Goal: Task Accomplishment & Management: Complete application form

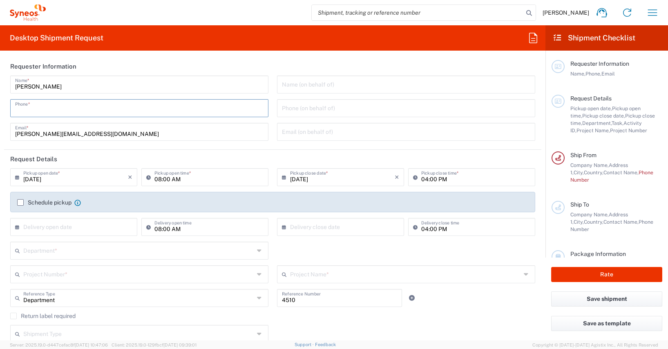
click at [32, 112] on input "tel" at bounding box center [139, 107] width 248 height 14
type input "01728392657"
type input "[PERSON_NAME]"
type input "[STREET_ADDRESS]"
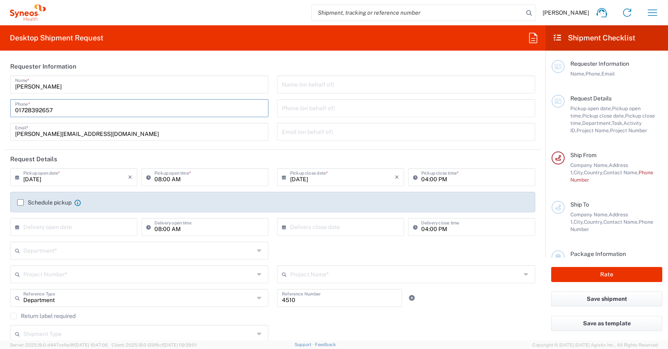
type input "[GEOGRAPHIC_DATA]"
type input "10715"
type input "[PHONE_NUMBER]"
type input "[EMAIL_ADDRESS][PERSON_NAME][DOMAIN_NAME]"
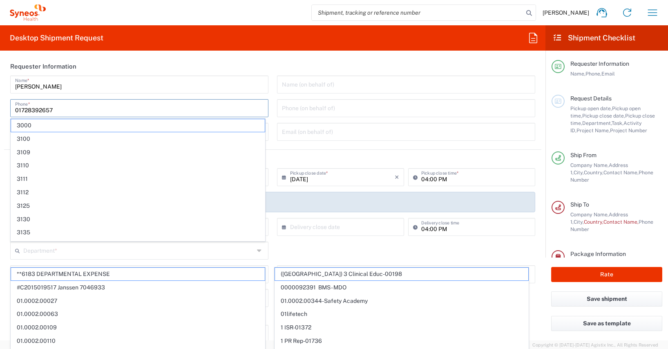
click at [0, 87] on form "Requester Information [PERSON_NAME] Name * [PHONE_NUMBER] Phone * [PERSON_NAME]…" at bounding box center [272, 198] width 545 height 283
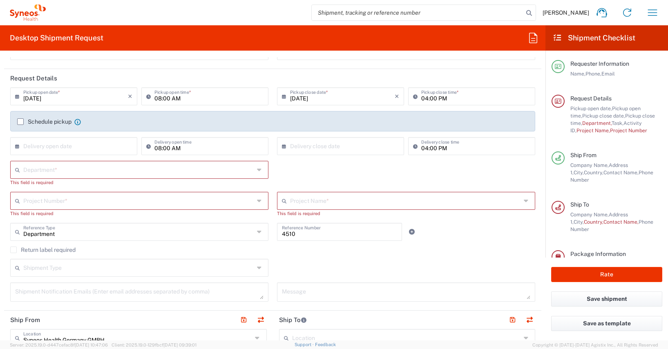
scroll to position [82, 0]
drag, startPoint x: 19, startPoint y: 122, endPoint x: 16, endPoint y: 129, distance: 8.4
click at [19, 121] on label "Schedule pickup" at bounding box center [44, 121] width 54 height 7
click at [20, 121] on input "Schedule pickup" at bounding box center [20, 121] width 0 height 0
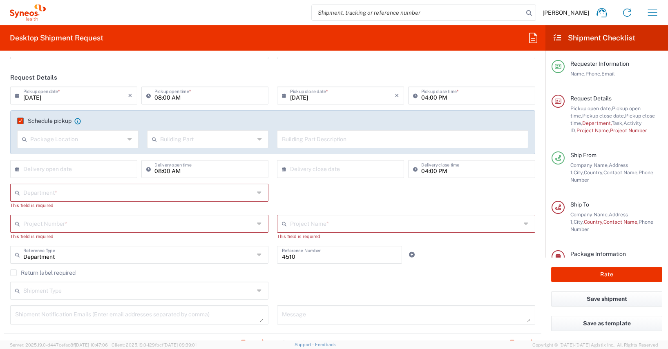
click at [24, 193] on input "text" at bounding box center [138, 192] width 231 height 14
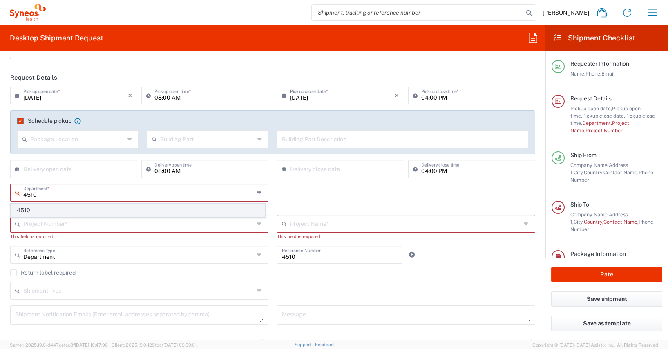
type input "4510"
click at [22, 209] on span "4510" at bounding box center [138, 210] width 254 height 13
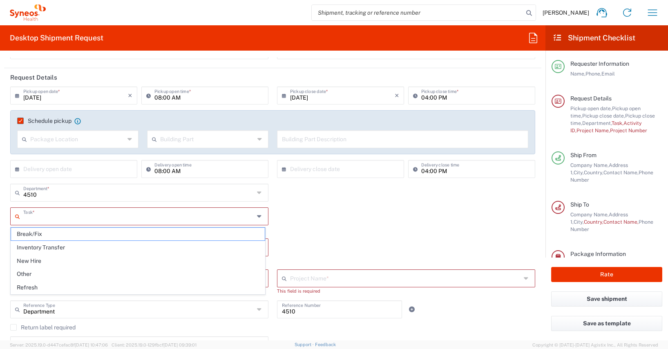
click at [30, 218] on input "text" at bounding box center [138, 216] width 231 height 14
click at [26, 274] on span "Other" at bounding box center [138, 274] width 254 height 13
type input "Other"
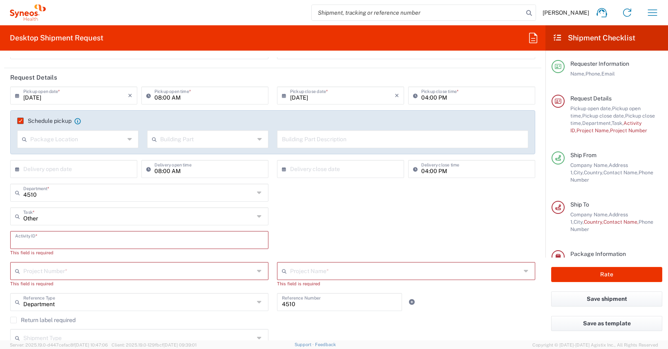
click at [23, 240] on input "text" at bounding box center [139, 239] width 248 height 14
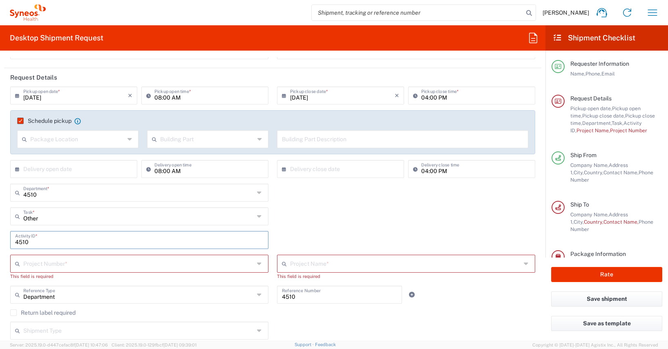
click at [38, 242] on input "4510" at bounding box center [139, 239] width 248 height 14
type input "4510"
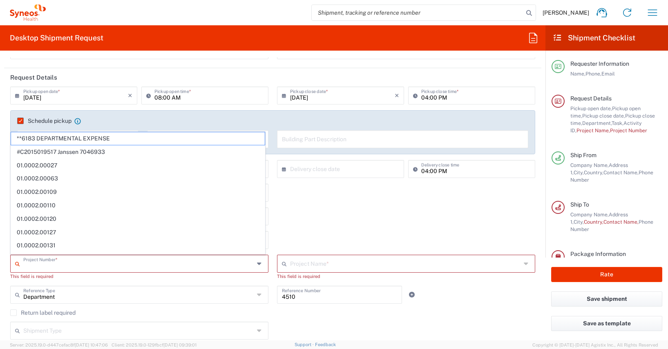
click at [26, 267] on input "text" at bounding box center [138, 263] width 231 height 14
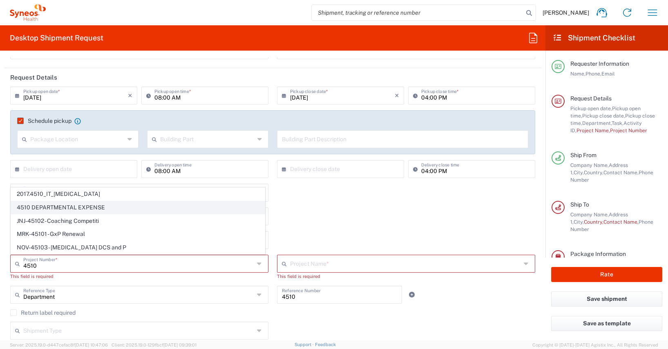
click at [81, 206] on span "4510 DEPARTMENTAL EXPENSE" at bounding box center [138, 207] width 254 height 13
type input "4510 DEPARTMENTAL EXPENSE"
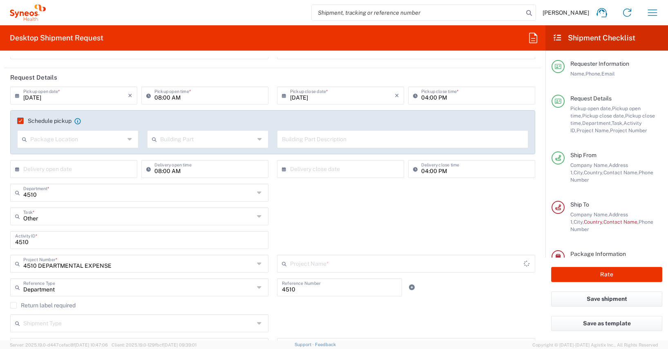
type input "4510 DEPARTMENTAL EXPENSE"
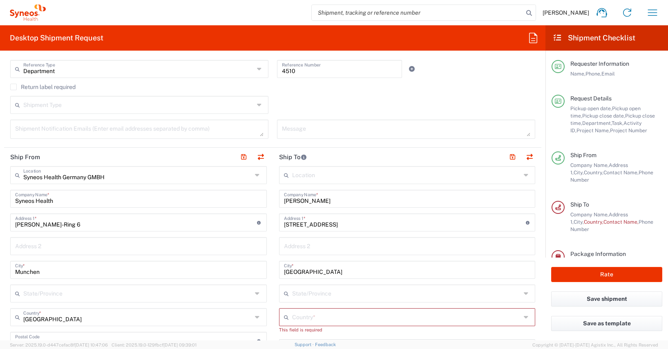
scroll to position [310, 0]
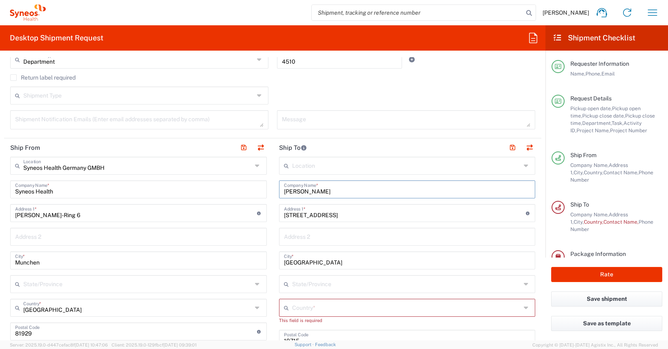
drag, startPoint x: 338, startPoint y: 194, endPoint x: 276, endPoint y: 191, distance: 62.5
click at [279, 191] on div "[PERSON_NAME] Company Name *" at bounding box center [407, 189] width 256 height 18
paste input "[PERSON_NAME]"
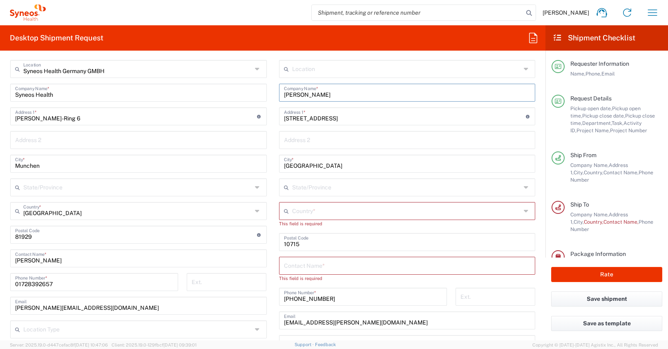
scroll to position [446, 0]
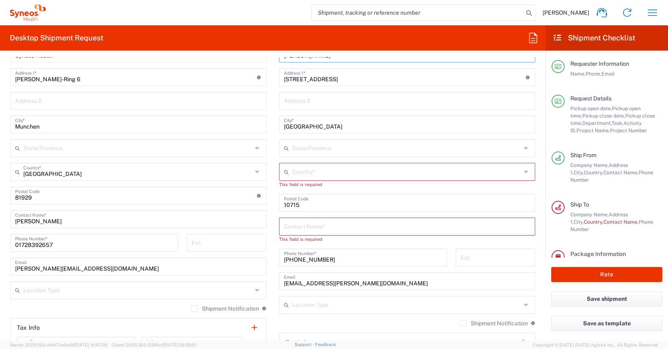
type input "[PERSON_NAME]"
paste input "[PERSON_NAME]"
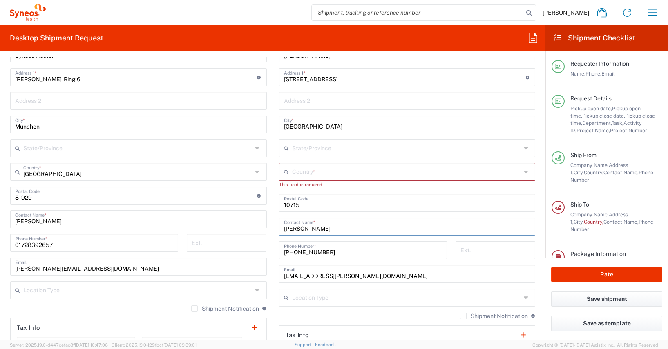
type input "[PERSON_NAME]"
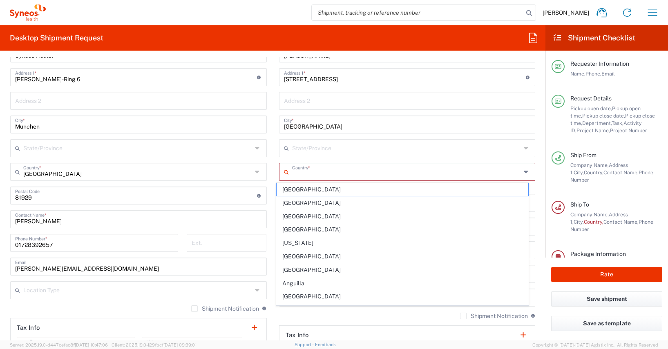
click at [294, 170] on input "text" at bounding box center [406, 171] width 229 height 14
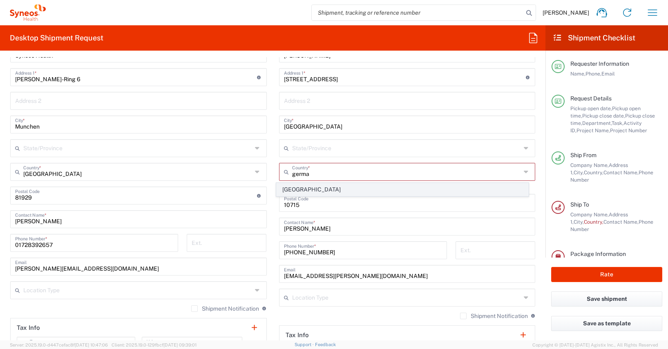
click at [296, 189] on span "[GEOGRAPHIC_DATA]" at bounding box center [402, 189] width 252 height 13
type input "[GEOGRAPHIC_DATA]"
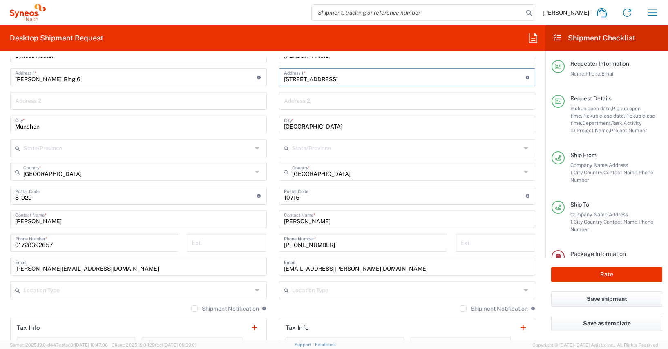
drag, startPoint x: 348, startPoint y: 77, endPoint x: 273, endPoint y: 80, distance: 75.6
click at [273, 80] on main "Location [PERSON_NAME] LLC-[GEOGRAPHIC_DATA] [GEOGRAPHIC_DATA] [GEOGRAPHIC_DATA…" at bounding box center [407, 192] width 269 height 343
paste input "[STREET_ADDRESS]"
type input "[STREET_ADDRESS]"
click at [284, 127] on input "[GEOGRAPHIC_DATA]" at bounding box center [407, 124] width 247 height 14
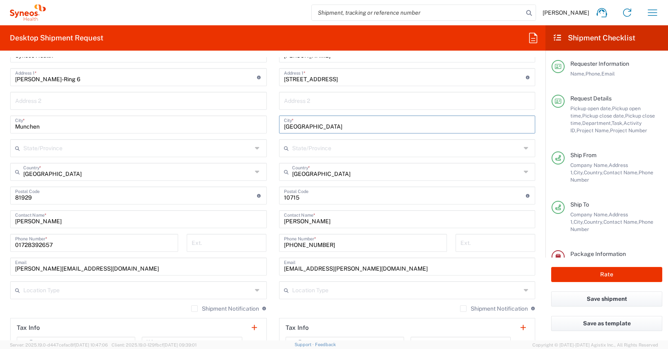
click at [284, 127] on input "[GEOGRAPHIC_DATA]" at bounding box center [407, 124] width 247 height 14
paste input "Teltow"
type input "Teltow"
click at [285, 197] on input "undefined" at bounding box center [405, 195] width 242 height 14
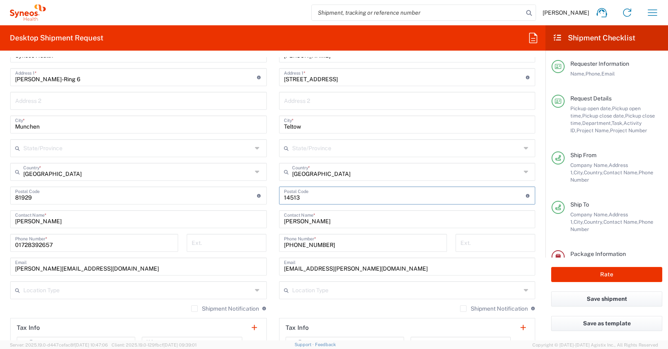
type input "14513"
drag, startPoint x: 332, startPoint y: 245, endPoint x: 270, endPoint y: 247, distance: 62.5
click at [273, 247] on main "Location [PERSON_NAME] LLC-[GEOGRAPHIC_DATA] [GEOGRAPHIC_DATA] [GEOGRAPHIC_DATA…" at bounding box center [407, 192] width 269 height 343
paste input "01715618444"
type input "01715618444"
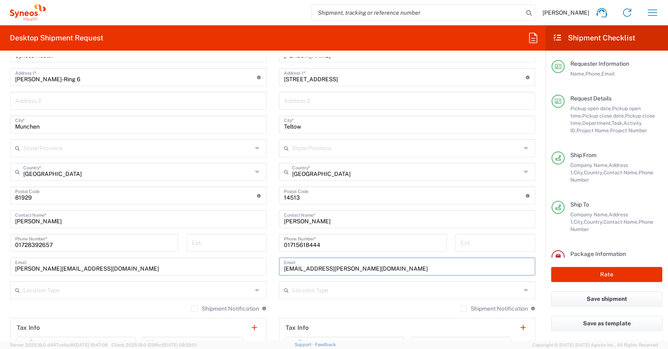
drag, startPoint x: 355, startPoint y: 266, endPoint x: 259, endPoint y: 267, distance: 95.6
click at [259, 267] on div "Ship From Syneos Health [GEOGRAPHIC_DATA] GMBH Location Syneos Health [GEOGRAPH…" at bounding box center [272, 196] width 537 height 388
paste input "[PERSON_NAME].[PERSON_NAME]@syneoshealth"
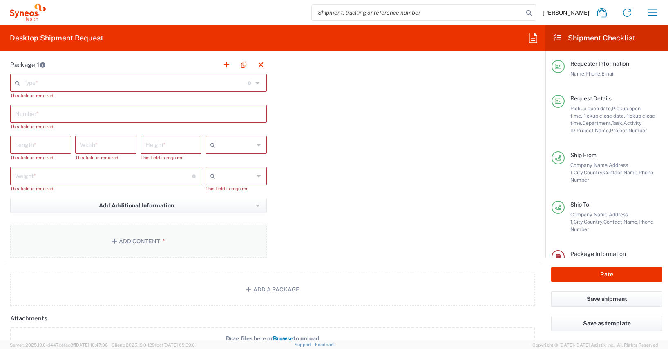
scroll to position [779, 0]
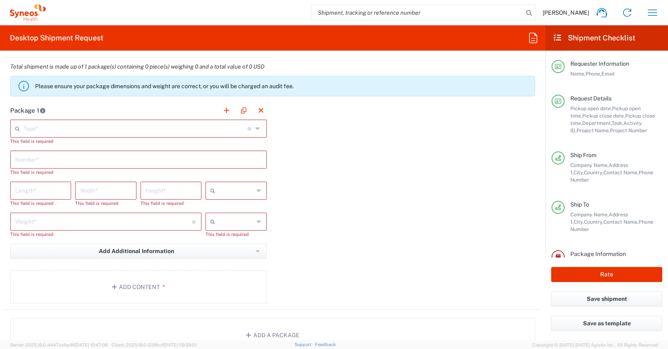
type input "[PERSON_NAME][EMAIL_ADDRESS][PERSON_NAME][DOMAIN_NAME]"
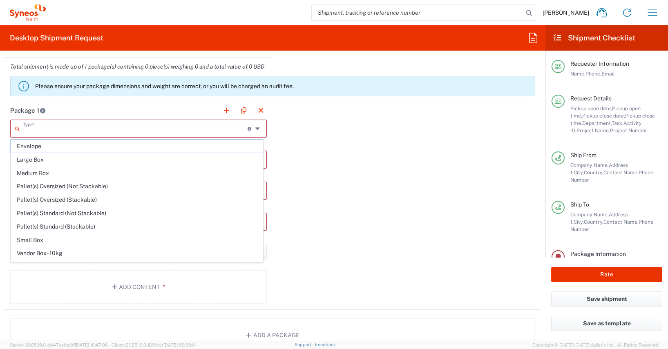
click at [27, 129] on input "text" at bounding box center [135, 128] width 224 height 14
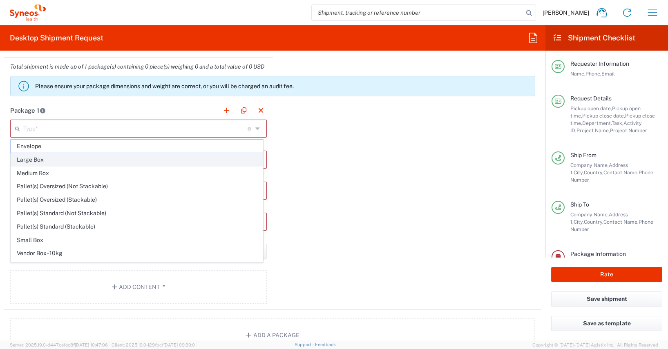
click at [30, 160] on span "Large Box" at bounding box center [137, 160] width 252 height 13
type input "Large Box"
type input "17.5"
type input "12.5"
type input "3"
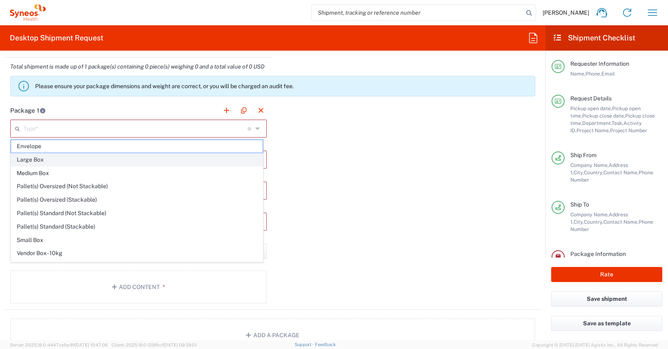
type input "in"
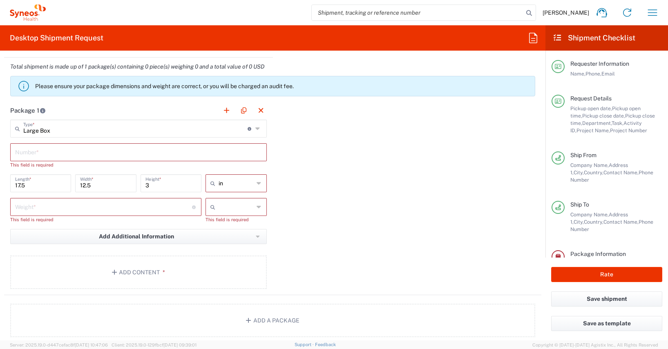
click at [34, 151] on input "text" at bounding box center [138, 152] width 247 height 14
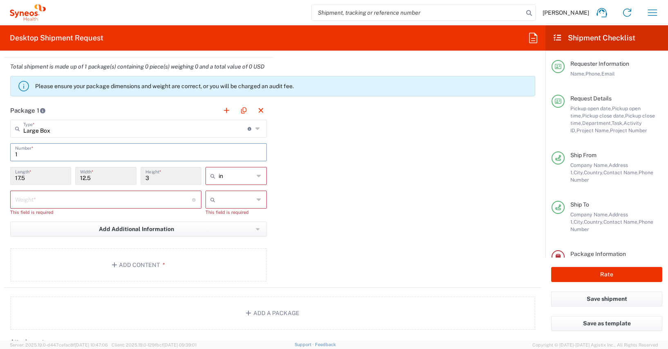
type input "1"
click at [256, 176] on icon at bounding box center [258, 175] width 5 height 13
click at [218, 207] on span "cm" at bounding box center [233, 207] width 59 height 13
type input "44.45"
type input "31.75"
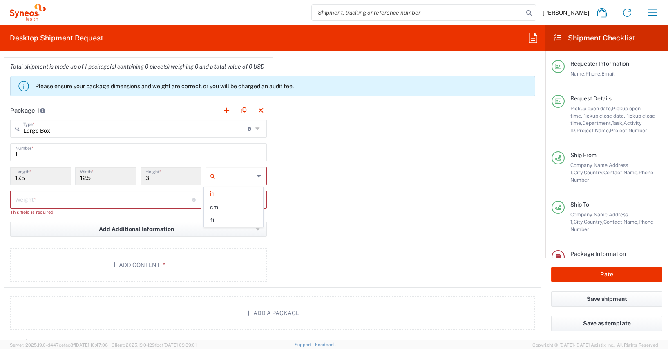
type input "7.62"
type input "cm"
click at [33, 199] on input "number" at bounding box center [103, 199] width 177 height 14
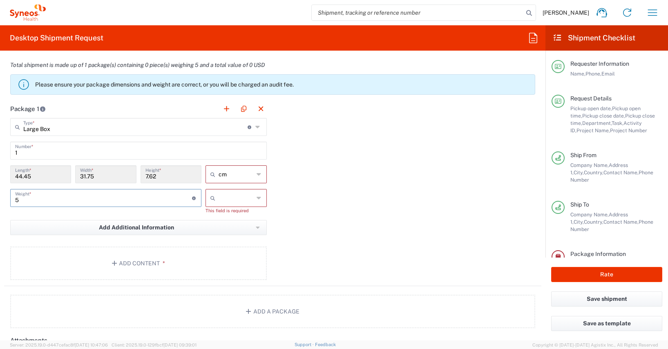
type input "5"
click at [256, 196] on icon at bounding box center [258, 198] width 5 height 13
click at [216, 214] on span "kgs" at bounding box center [233, 215] width 59 height 13
type input "kgs"
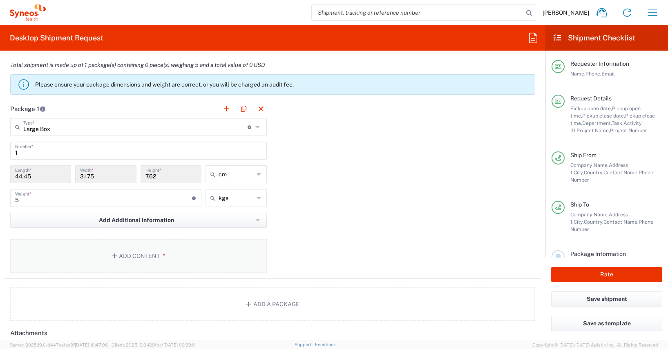
click at [136, 253] on button "Add Content *" at bounding box center [138, 255] width 256 height 33
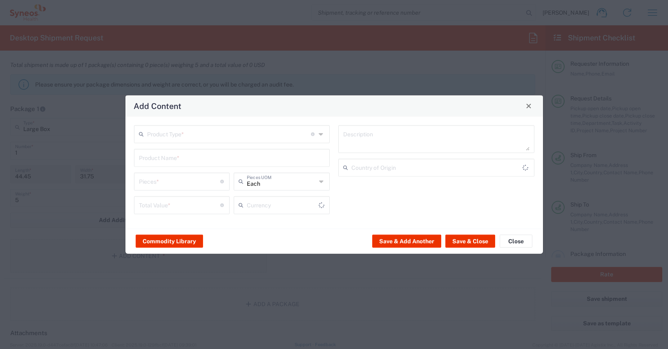
type input "US Dollar"
click at [174, 240] on button "Commodity Library" at bounding box center [169, 241] width 67 height 13
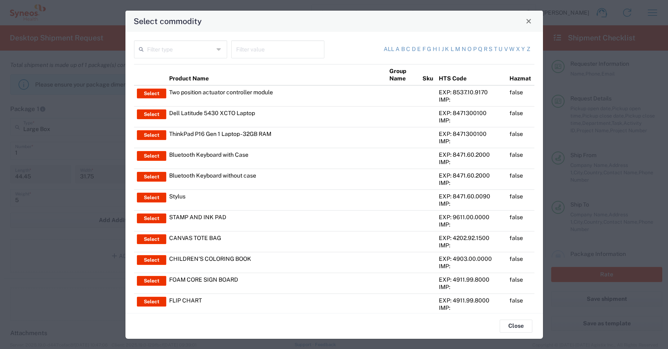
click at [236, 49] on input "text" at bounding box center [277, 49] width 83 height 14
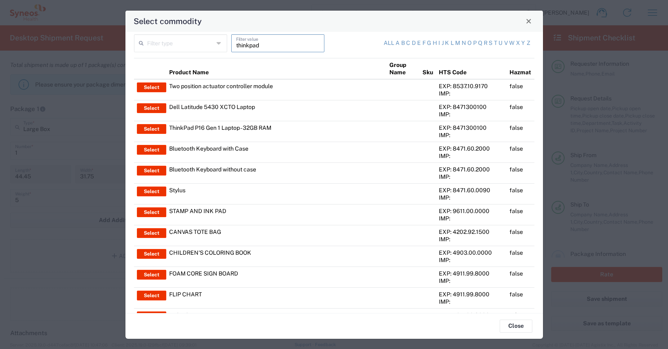
scroll to position [7, 0]
type input "thinkpad"
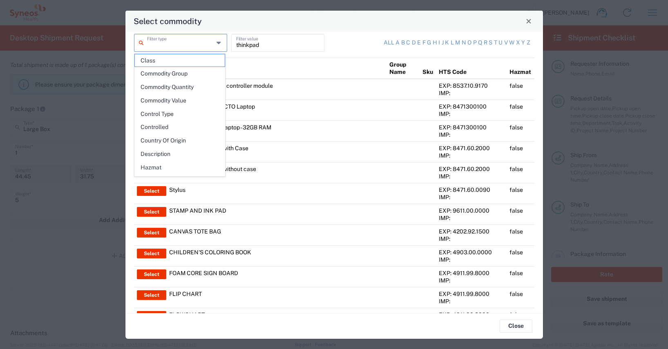
click at [178, 46] on input "text" at bounding box center [180, 42] width 67 height 14
click at [169, 140] on span "Product Name" at bounding box center [180, 142] width 90 height 13
type input "Product Name"
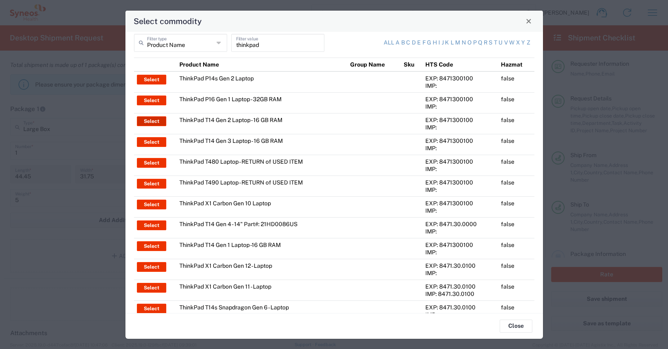
click at [151, 121] on button "Select" at bounding box center [151, 121] width 29 height 10
type input "ThinkPad T14 Gen 2 Laptop - 16 GB RAM"
type input "1"
type textarea "Intel Core i7-1156G7 vProÂ® Processor - 14"- 16 GB RAM - 512 GB SSD"
type input "[GEOGRAPHIC_DATA]"
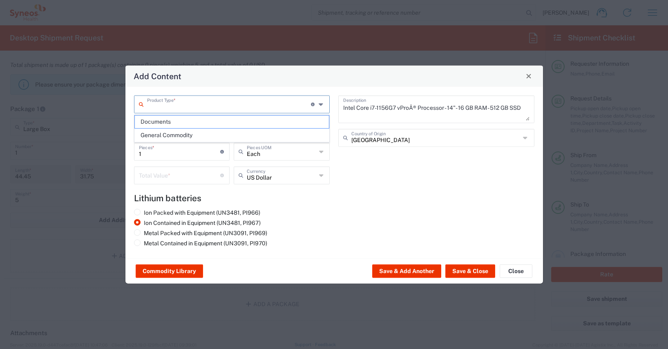
click at [149, 107] on input "text" at bounding box center [229, 103] width 164 height 14
click at [156, 136] on span "General Commodity" at bounding box center [232, 135] width 194 height 13
type input "General Commodity"
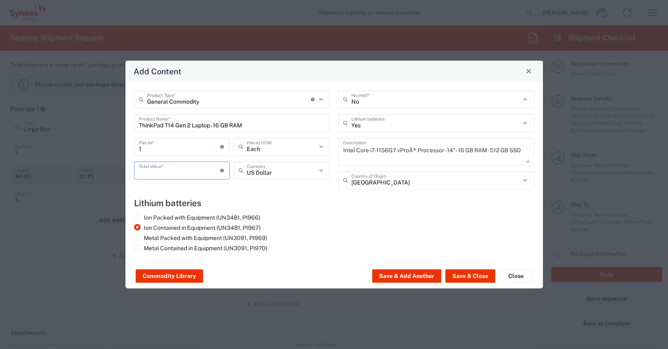
click at [149, 173] on input "number" at bounding box center [180, 170] width 82 height 14
type input "600"
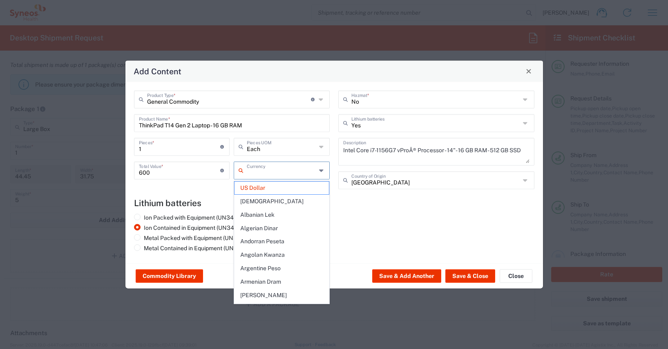
click at [261, 175] on input "text" at bounding box center [281, 170] width 69 height 14
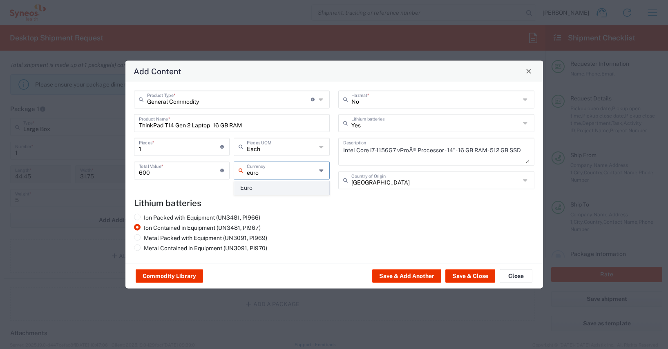
click at [255, 187] on span "Euro" at bounding box center [281, 188] width 94 height 13
type input "Euro"
click at [408, 274] on button "Save & Add Another" at bounding box center [406, 276] width 69 height 13
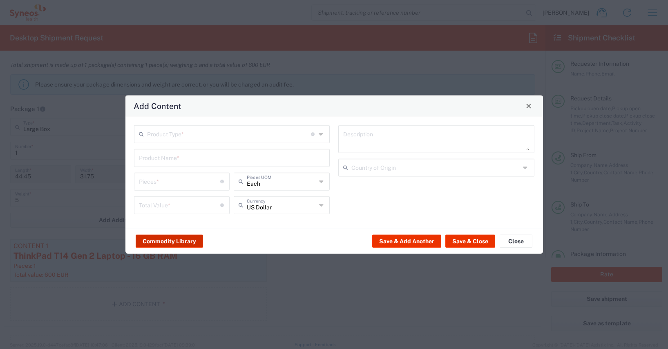
click at [164, 242] on button "Commodity Library" at bounding box center [169, 241] width 67 height 13
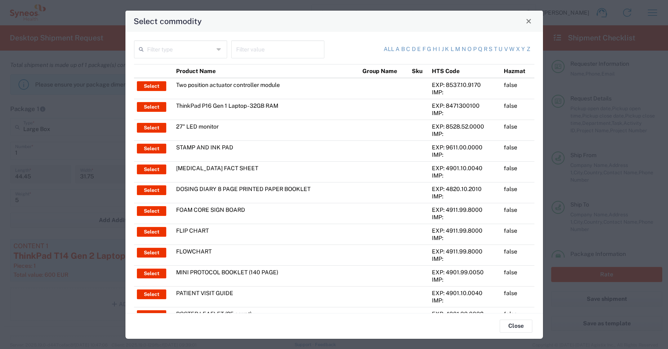
click at [239, 52] on input "text" at bounding box center [277, 49] width 83 height 14
type input "bag"
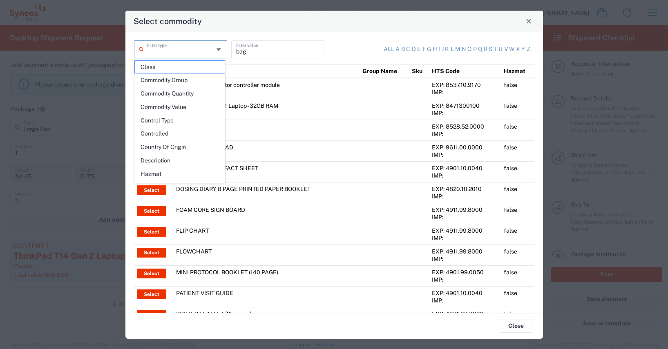
click at [162, 51] on input "text" at bounding box center [180, 49] width 67 height 14
click at [172, 149] on span "Product Name" at bounding box center [180, 149] width 90 height 13
type input "Product Name"
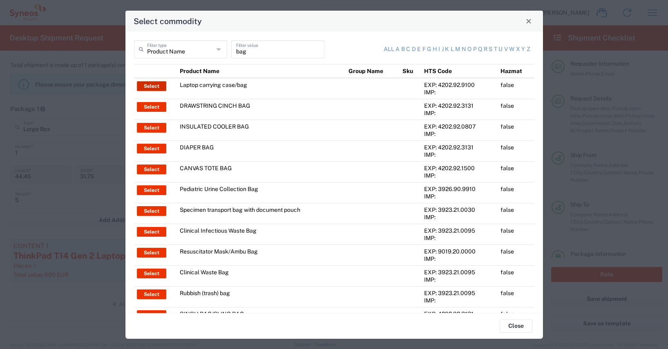
click at [149, 86] on button "Select" at bounding box center [151, 86] width 29 height 10
type input "Laptop carrying case/bag"
type input "1"
type textarea "Polyester"
type input "[GEOGRAPHIC_DATA]"
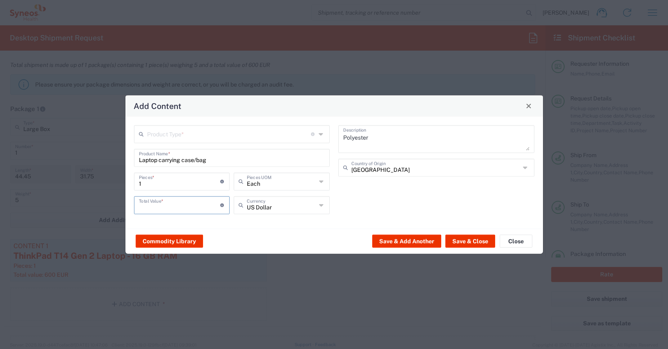
click at [148, 206] on input "number" at bounding box center [180, 204] width 82 height 14
type input "4"
type input "70"
click at [261, 208] on input "text" at bounding box center [281, 204] width 69 height 14
click at [255, 221] on span "Euro" at bounding box center [281, 222] width 94 height 13
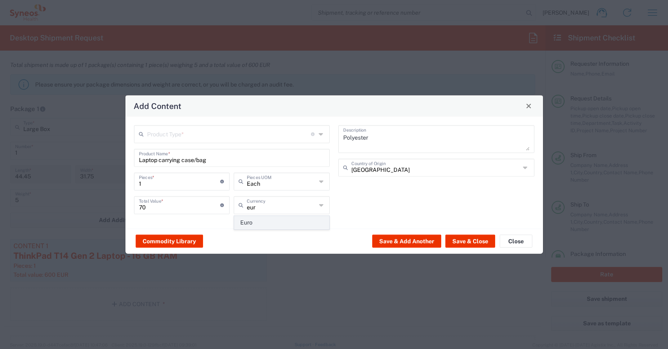
type input "Euro"
click at [406, 242] on button "Save & Add Another" at bounding box center [406, 241] width 69 height 13
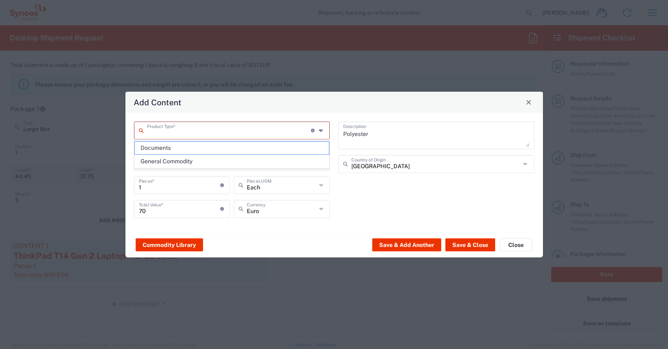
click at [172, 132] on input "text" at bounding box center [229, 130] width 164 height 14
click at [156, 163] on span "General Commodity" at bounding box center [232, 161] width 194 height 13
type input "General Commodity"
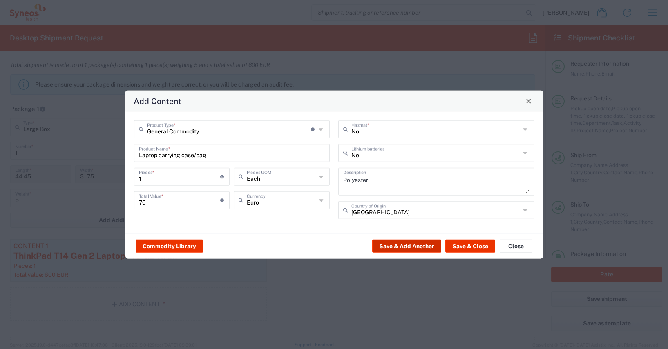
click at [406, 246] on button "Save & Add Another" at bounding box center [406, 246] width 69 height 13
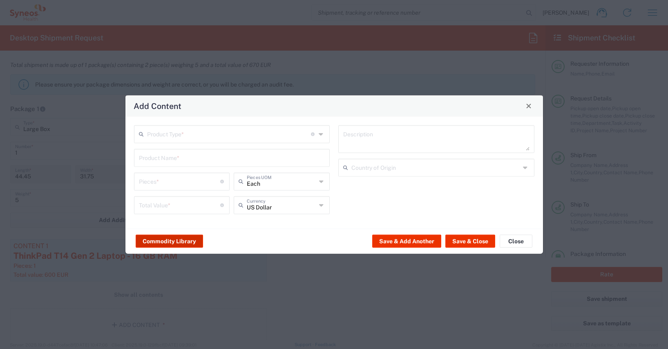
click at [155, 243] on button "Commodity Library" at bounding box center [169, 241] width 67 height 13
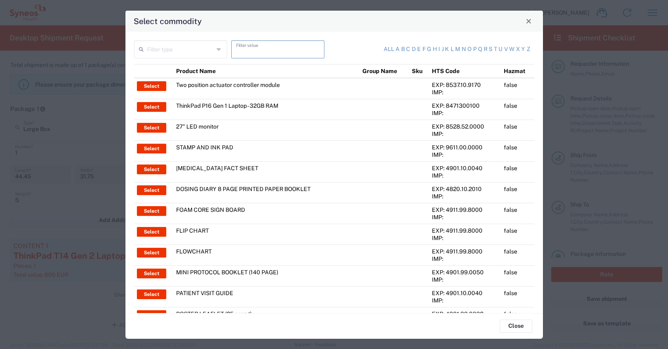
click at [236, 51] on input "text" at bounding box center [277, 49] width 83 height 14
type input "keyboard"
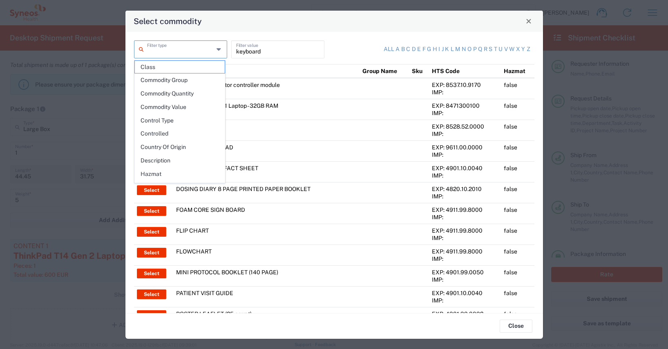
click at [165, 53] on input "text" at bounding box center [180, 49] width 67 height 14
click at [176, 147] on span "Product Name" at bounding box center [180, 149] width 90 height 13
type input "Product Name"
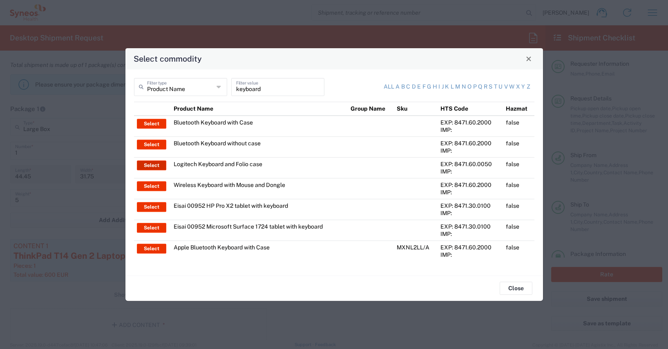
click at [150, 163] on button "Select" at bounding box center [151, 165] width 29 height 10
type input "Logitech Keyboard and Folio case"
type input "1"
type textarea "Logitech Keyboard and Folio case"
type input "[GEOGRAPHIC_DATA]"
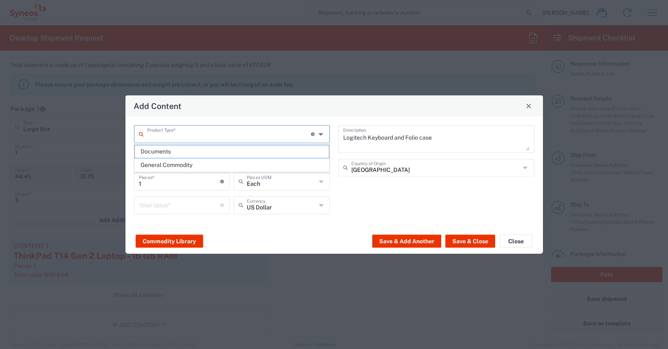
click at [158, 138] on input "text" at bounding box center [229, 133] width 164 height 14
click at [163, 133] on input "text" at bounding box center [229, 133] width 164 height 14
click at [173, 164] on span "General Commodity" at bounding box center [232, 165] width 194 height 13
type input "General Commodity"
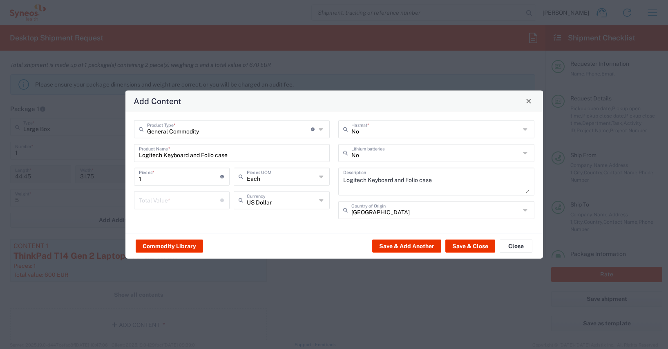
click at [138, 199] on div "Total Value * Total value of all the pieces" at bounding box center [182, 200] width 96 height 18
type input "20"
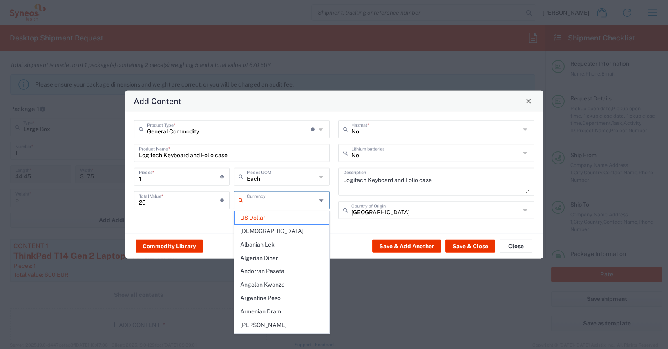
click at [267, 200] on input "text" at bounding box center [281, 199] width 69 height 14
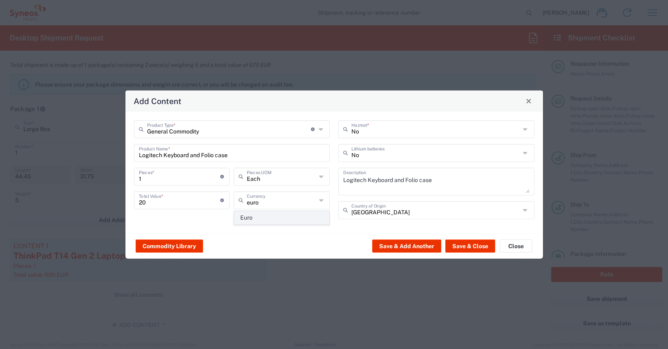
click at [247, 216] on span "Euro" at bounding box center [281, 218] width 94 height 13
type input "Euro"
click at [398, 245] on button "Save & Add Another" at bounding box center [406, 246] width 69 height 13
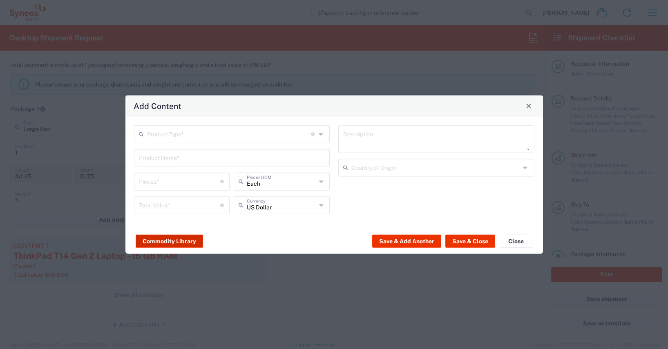
click at [174, 238] on button "Commodity Library" at bounding box center [169, 241] width 67 height 13
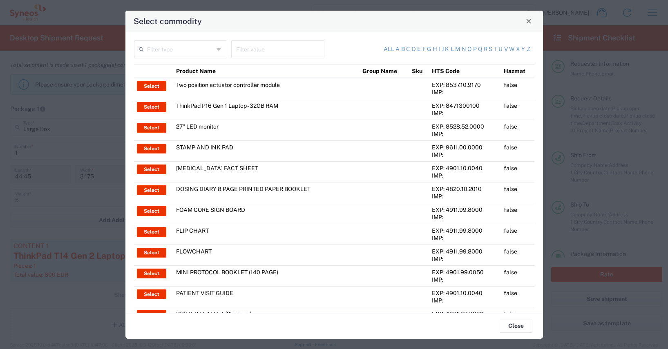
click at [234, 49] on div "Filter value" at bounding box center [277, 49] width 93 height 18
click at [241, 49] on input "text" at bounding box center [277, 49] width 83 height 14
type input "headset"
click at [170, 51] on input "text" at bounding box center [180, 49] width 67 height 14
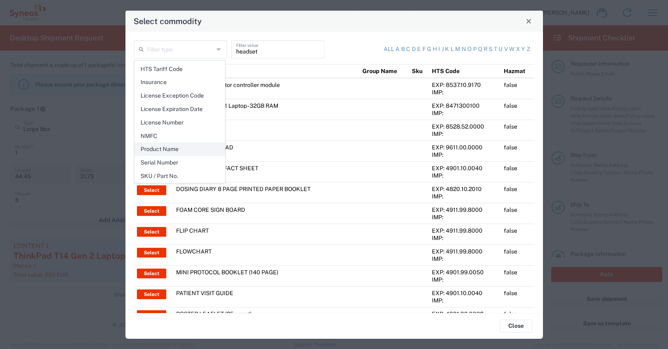
click at [172, 147] on span "Product Name" at bounding box center [180, 149] width 90 height 13
type input "Product Name"
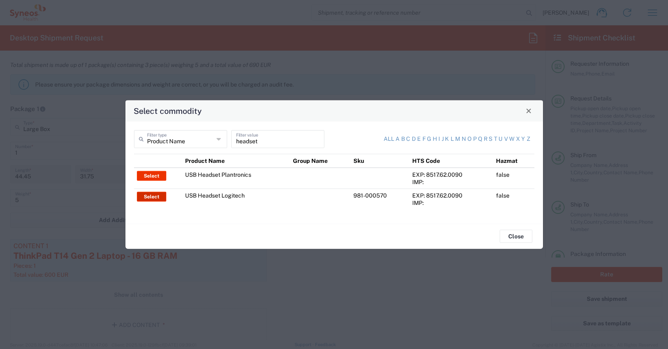
click at [151, 197] on button "Select" at bounding box center [151, 197] width 29 height 10
type input "USB Headset Logitech"
type textarea "Logitech H570e Wired Headset, Mono Headphones with Noise-Cancelling Microphone,…"
type input "[GEOGRAPHIC_DATA]"
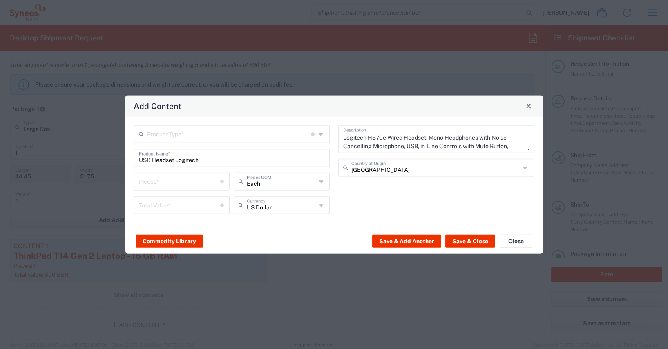
click at [156, 134] on input "text" at bounding box center [229, 133] width 164 height 14
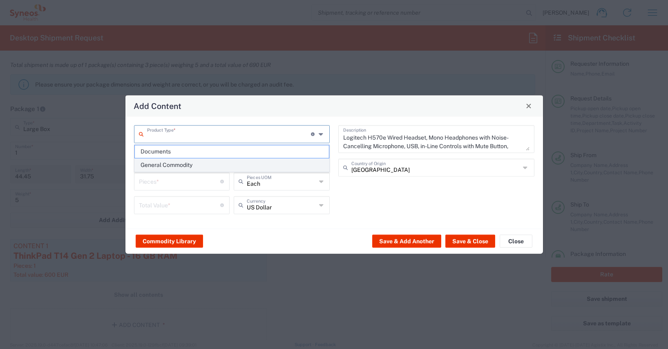
click at [162, 168] on span "General Commodity" at bounding box center [232, 165] width 194 height 13
type input "General Commodity"
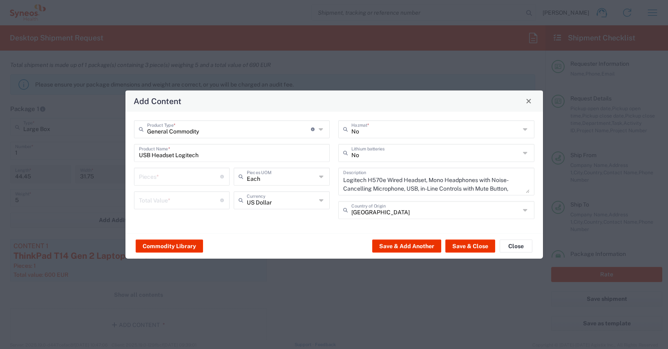
click at [145, 176] on input "number" at bounding box center [180, 176] width 82 height 14
type input "1"
click at [144, 202] on input "number" at bounding box center [180, 199] width 82 height 14
type input "40"
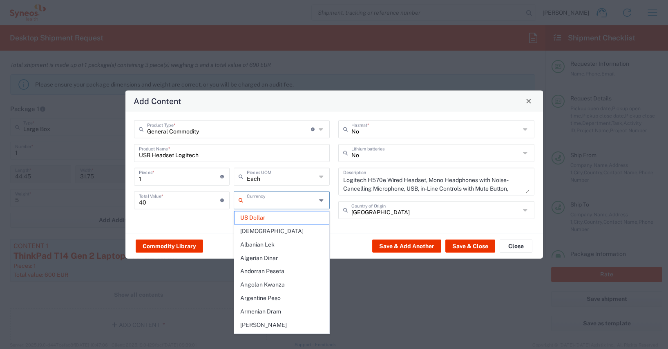
click at [254, 202] on input "text" at bounding box center [281, 199] width 69 height 14
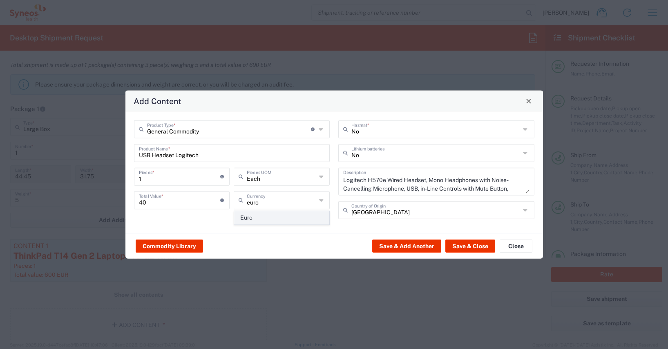
click at [251, 218] on span "Euro" at bounding box center [281, 218] width 94 height 13
type input "Euro"
click at [477, 245] on button "Save & Close" at bounding box center [470, 246] width 50 height 13
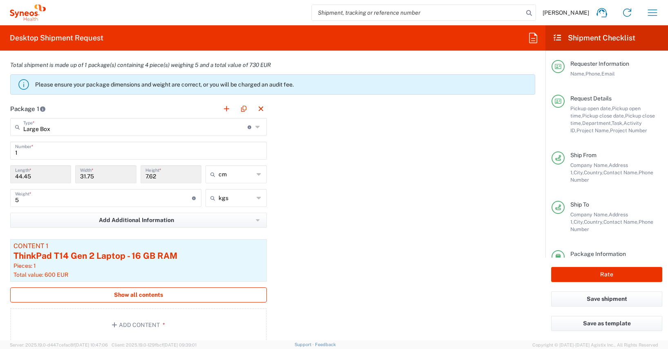
click at [121, 295] on span "Show all contents" at bounding box center [138, 295] width 49 height 8
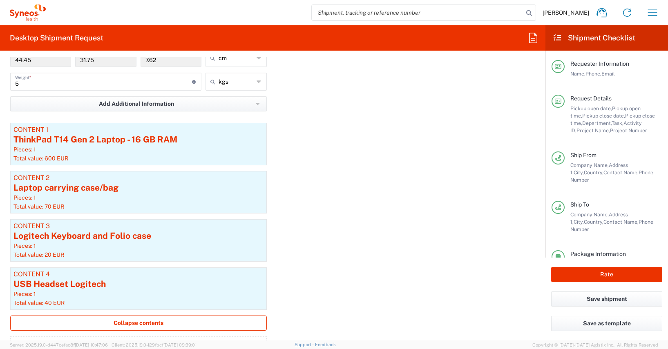
scroll to position [914, 0]
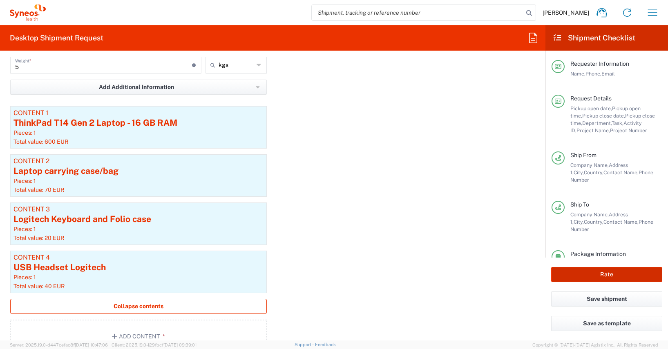
click at [602, 273] on button "Rate" at bounding box center [606, 274] width 111 height 15
type input "4510 DEPARTMENTAL EXPENSE"
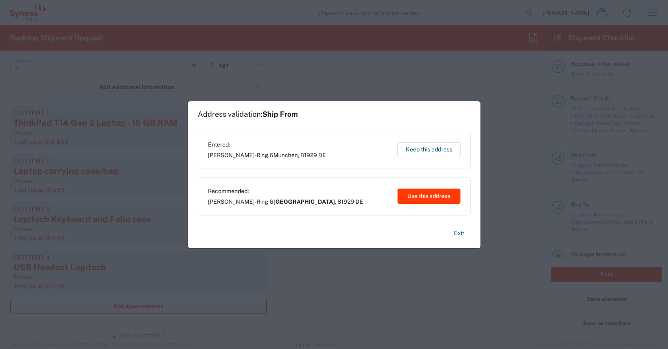
click at [436, 195] on button "Use this address" at bounding box center [428, 196] width 63 height 15
type input "[GEOGRAPHIC_DATA]"
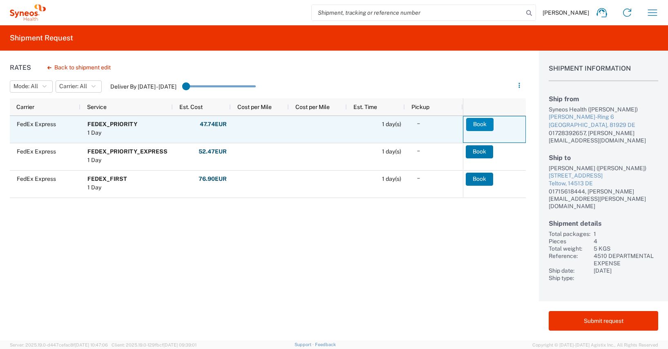
click at [479, 123] on button "Book" at bounding box center [479, 124] width 27 height 13
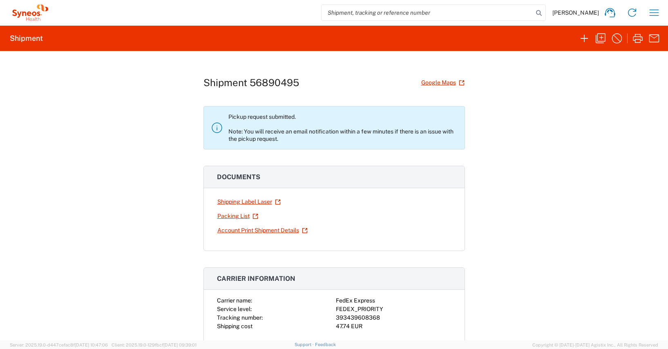
click at [368, 318] on div "393439608368" at bounding box center [394, 318] width 116 height 9
copy div "393439608368"
